Goal: Navigation & Orientation: Find specific page/section

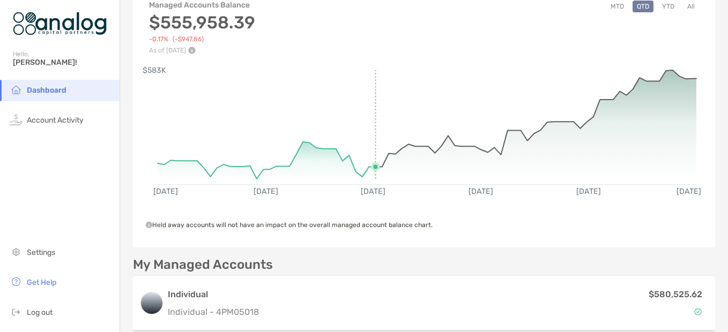
scroll to position [54, 0]
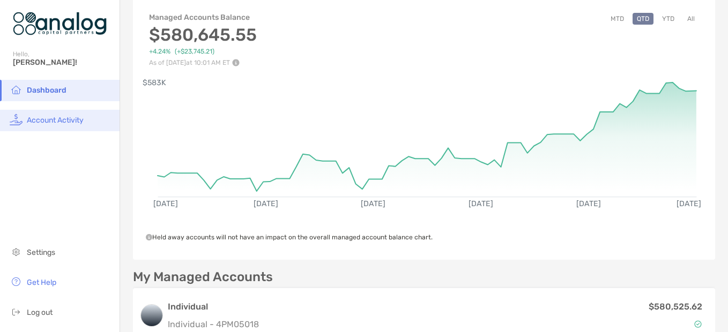
click at [63, 125] on li "Account Activity" at bounding box center [60, 120] width 120 height 21
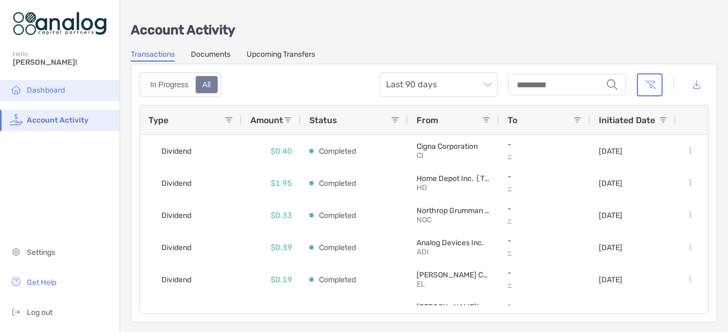
click at [65, 92] on li "Dashboard" at bounding box center [60, 90] width 120 height 21
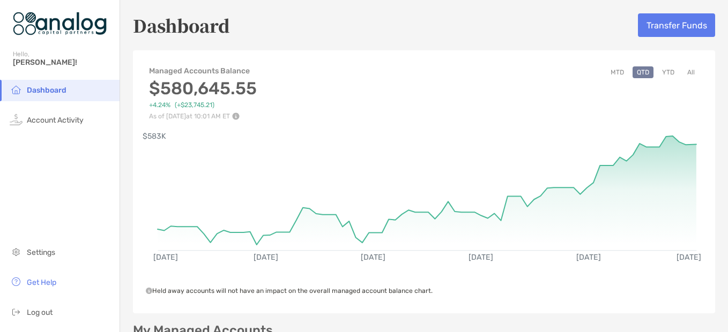
click at [660, 72] on button "YTD" at bounding box center [668, 72] width 21 height 12
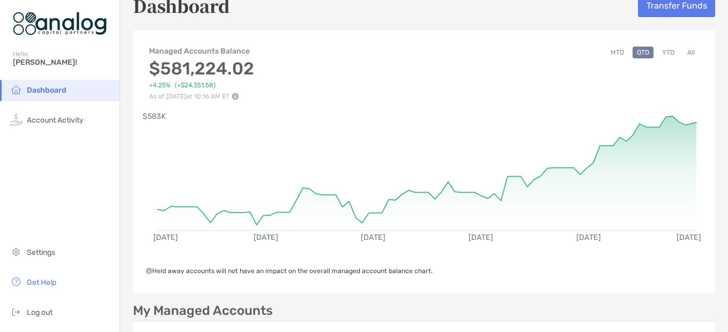
scroll to position [54, 0]
